Goal: Transaction & Acquisition: Purchase product/service

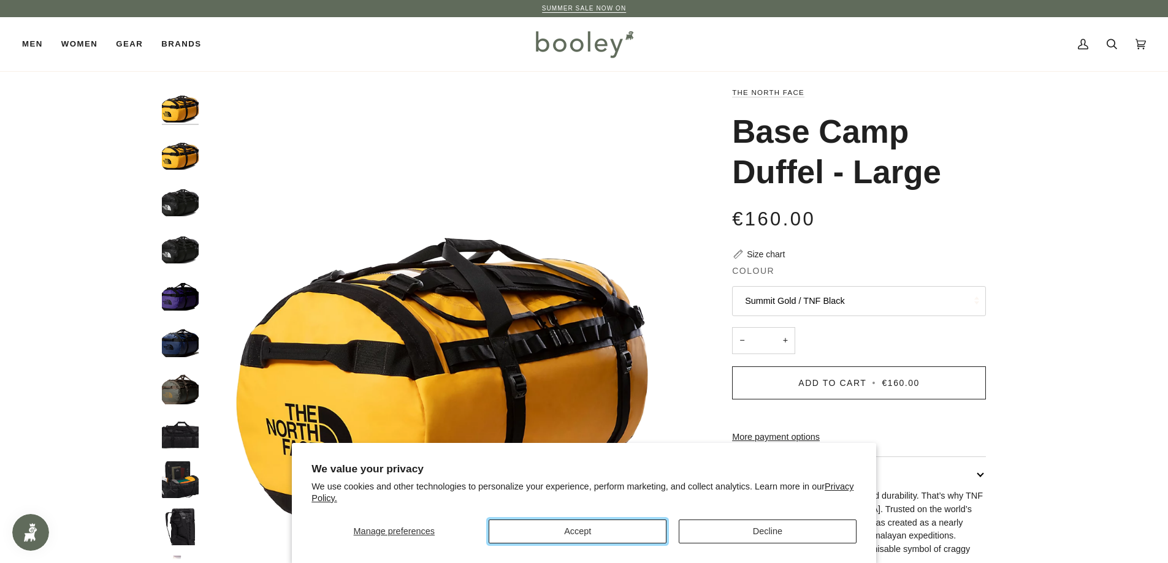
click at [620, 535] on button "Accept" at bounding box center [578, 532] width 178 height 24
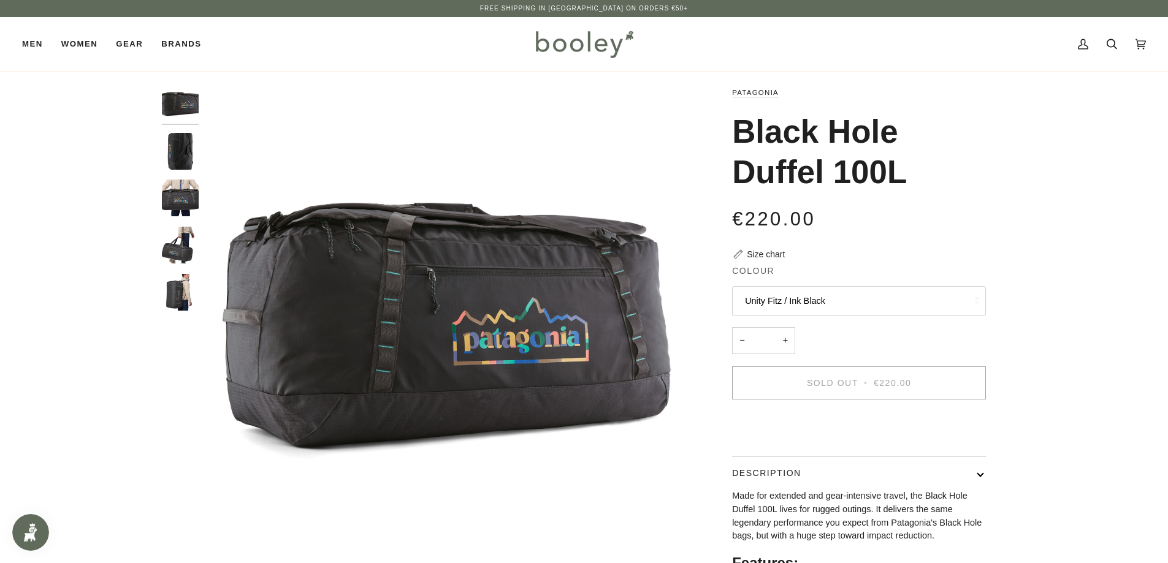
click at [858, 299] on button "Unity Fitz / Ink Black" at bounding box center [859, 301] width 254 height 30
